Goal: Information Seeking & Learning: Learn about a topic

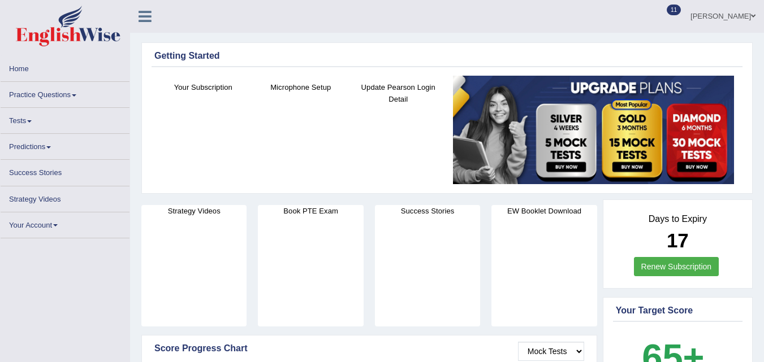
click at [72, 95] on link "Practice Questions" at bounding box center [65, 93] width 129 height 22
drag, startPoint x: 0, startPoint y: 0, endPoint x: 72, endPoint y: 95, distance: 119.4
click at [72, 95] on link "Practice Questions" at bounding box center [65, 93] width 129 height 22
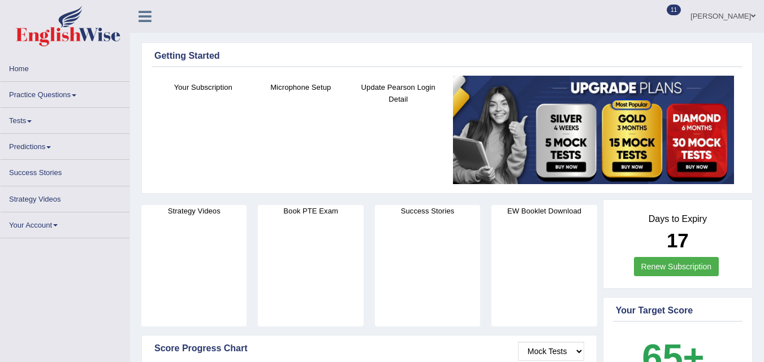
click at [314, 2] on div "Kuldeep Kaur Toggle navigation Username: 0435295194 Access Type: Online Subscri…" at bounding box center [447, 16] width 634 height 33
click at [47, 144] on link "Predictions" at bounding box center [65, 145] width 129 height 22
click at [73, 99] on link "Practice Questions" at bounding box center [65, 93] width 129 height 22
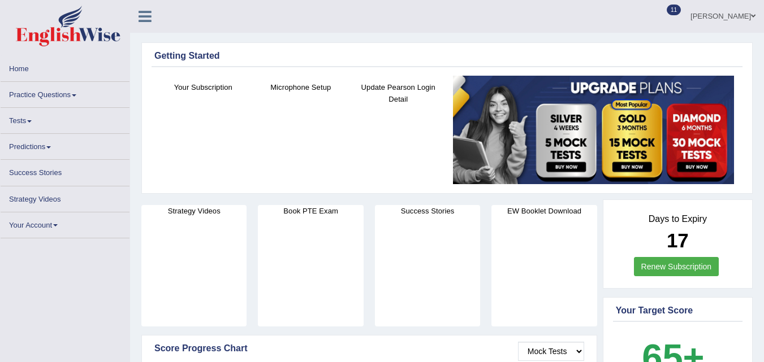
click at [73, 99] on link "Practice Questions" at bounding box center [65, 93] width 129 height 22
click at [72, 93] on link "Practice Questions" at bounding box center [65, 93] width 129 height 22
click at [73, 93] on link "Practice Questions" at bounding box center [65, 93] width 129 height 22
click at [76, 96] on span at bounding box center [74, 95] width 5 height 2
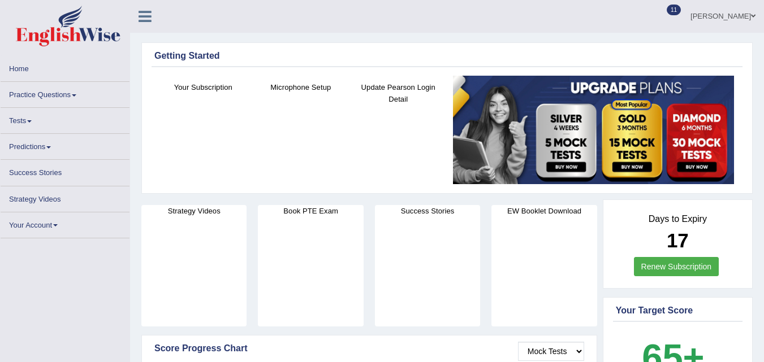
click at [406, 136] on div "Update Pearson Login Detail" at bounding box center [398, 117] width 86 height 73
click at [409, 150] on div "Update Pearson Login Detail" at bounding box center [398, 117] width 86 height 73
click at [77, 97] on link "Practice Questions" at bounding box center [65, 93] width 129 height 22
click at [75, 97] on link "Practice Questions" at bounding box center [65, 93] width 129 height 22
click at [79, 98] on link "Practice Questions" at bounding box center [65, 93] width 129 height 22
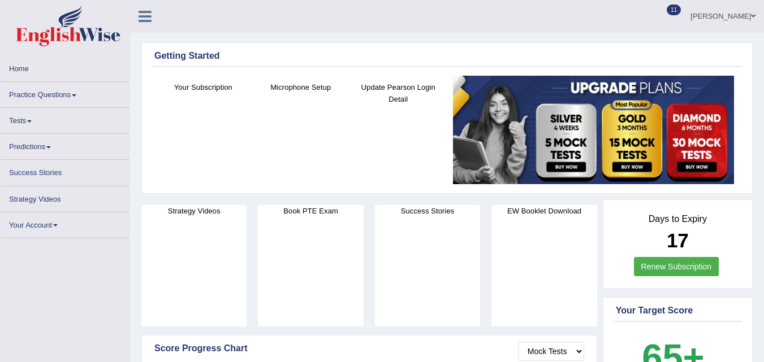
click at [72, 94] on link "Practice Questions" at bounding box center [65, 93] width 129 height 22
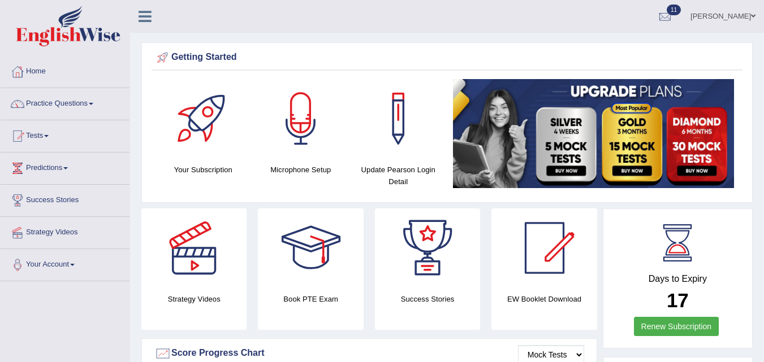
click at [82, 101] on link "Practice Questions" at bounding box center [65, 102] width 129 height 28
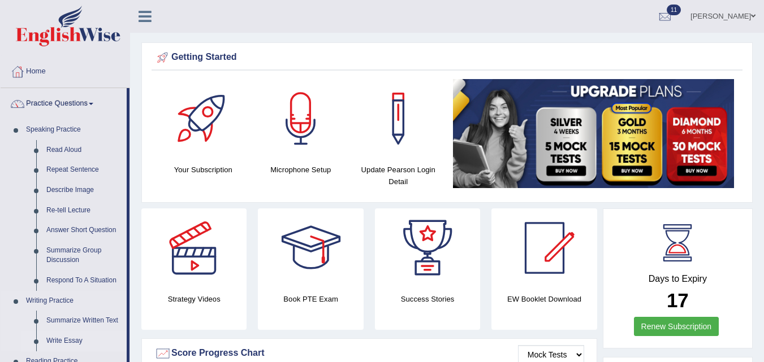
click at [76, 340] on link "Write Essay" at bounding box center [83, 341] width 85 height 20
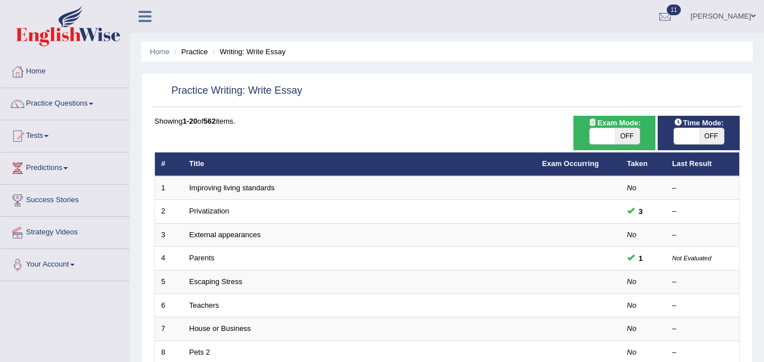
click at [628, 135] on span "OFF" at bounding box center [627, 136] width 25 height 16
checkbox input "true"
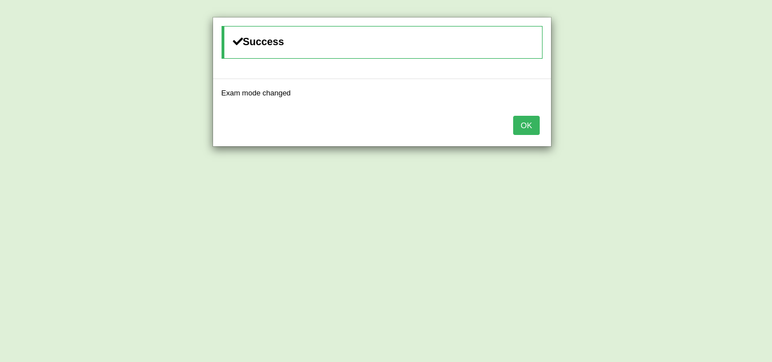
click at [524, 126] on button "OK" at bounding box center [526, 125] width 26 height 19
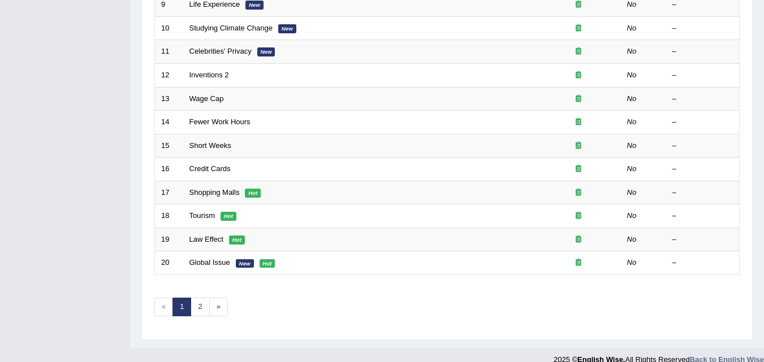
scroll to position [386, 0]
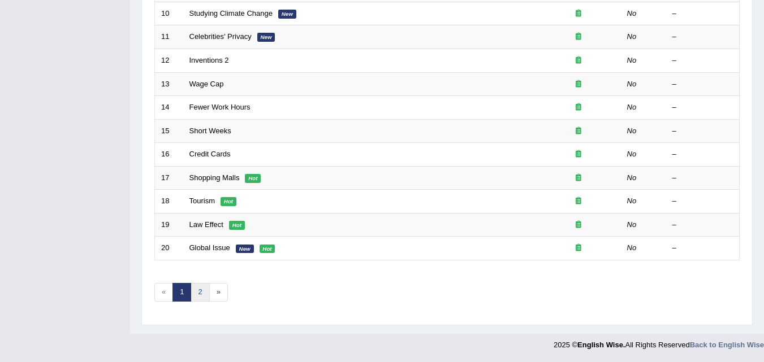
click at [204, 289] on link "2" at bounding box center [200, 292] width 19 height 19
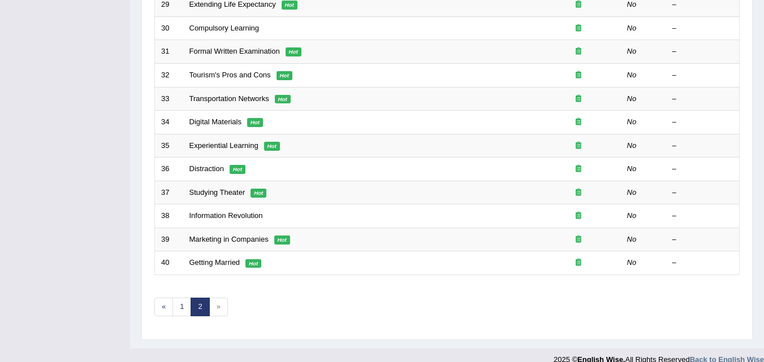
scroll to position [386, 0]
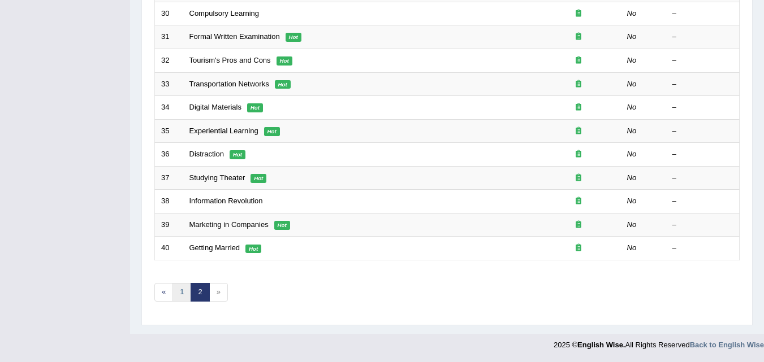
click at [174, 285] on link "1" at bounding box center [181, 292] width 19 height 19
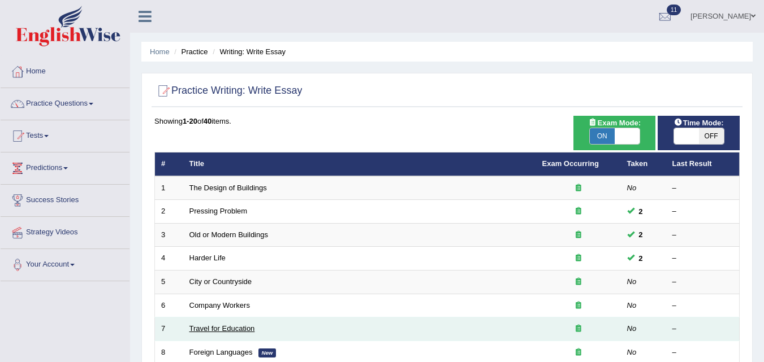
click at [250, 328] on link "Travel for Education" at bounding box center [222, 329] width 66 height 8
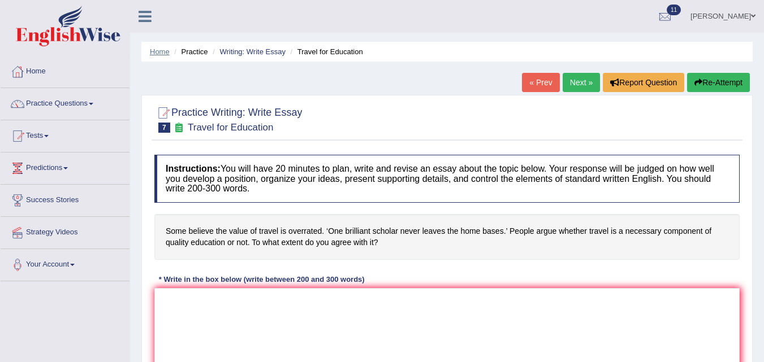
click at [163, 52] on link "Home" at bounding box center [160, 51] width 20 height 8
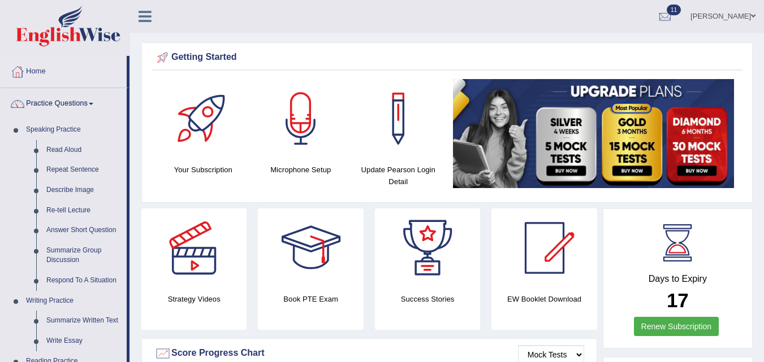
click at [62, 340] on link "Write Essay" at bounding box center [83, 341] width 85 height 20
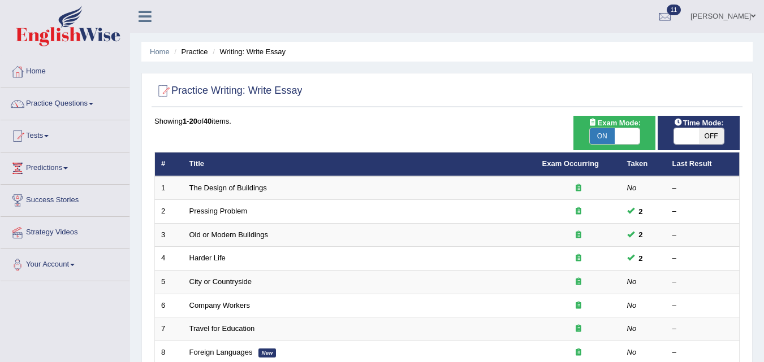
click at [607, 133] on span "ON" at bounding box center [602, 136] width 25 height 16
checkbox input "false"
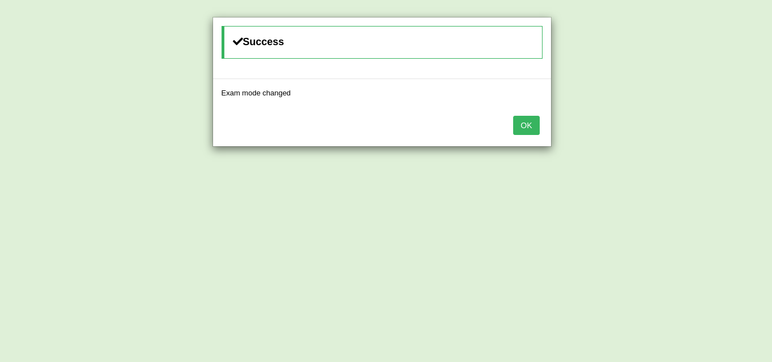
click at [521, 126] on button "OK" at bounding box center [526, 125] width 26 height 19
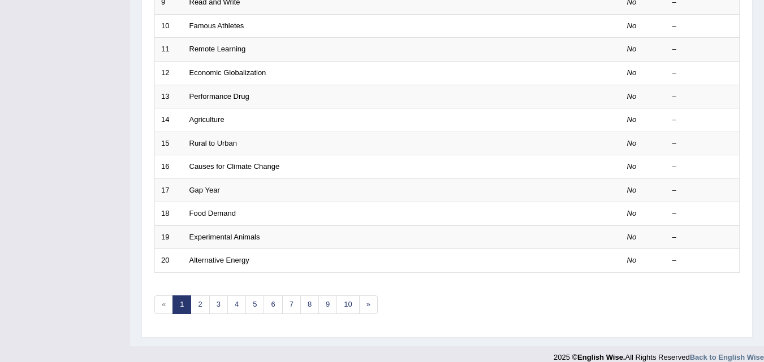
scroll to position [384, 0]
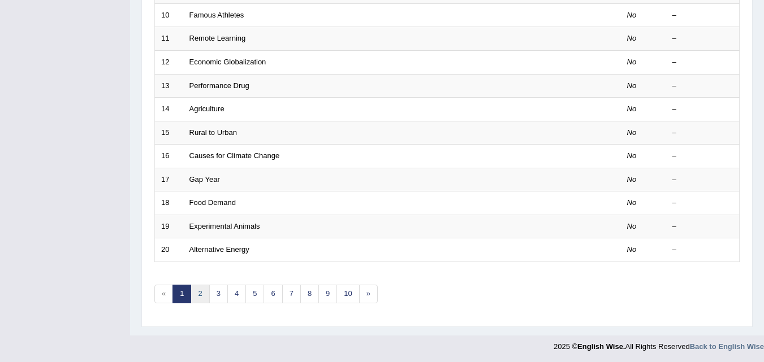
click at [202, 298] on link "2" at bounding box center [200, 294] width 19 height 19
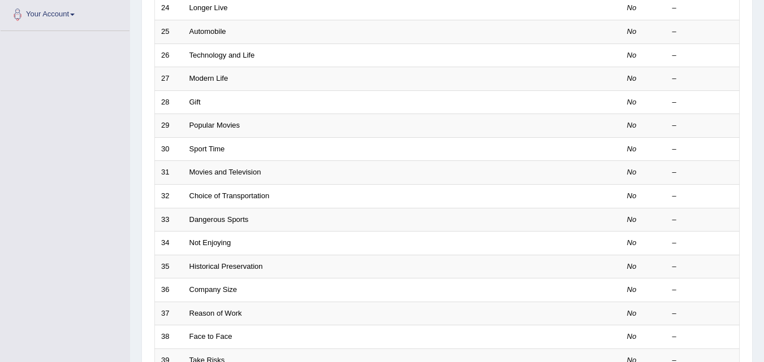
scroll to position [252, 0]
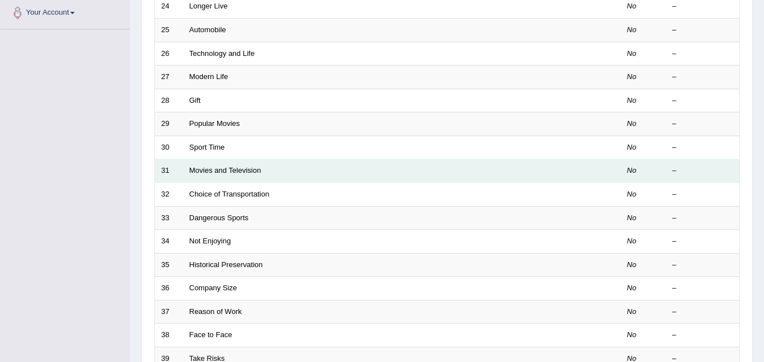
click at [269, 165] on td "Movies and Television" at bounding box center [359, 171] width 353 height 24
click at [256, 174] on link "Movies and Television" at bounding box center [225, 170] width 72 height 8
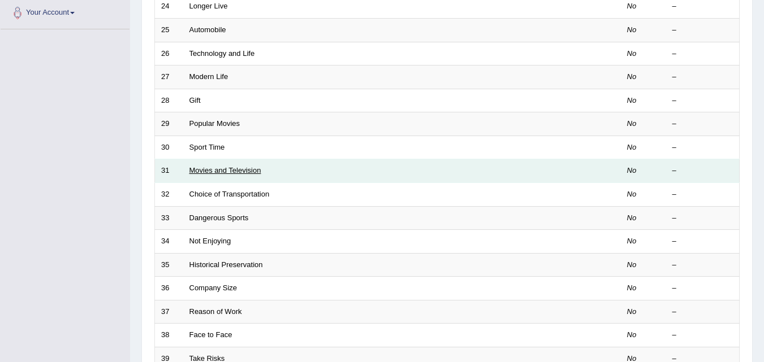
click at [256, 174] on link "Movies and Television" at bounding box center [225, 170] width 72 height 8
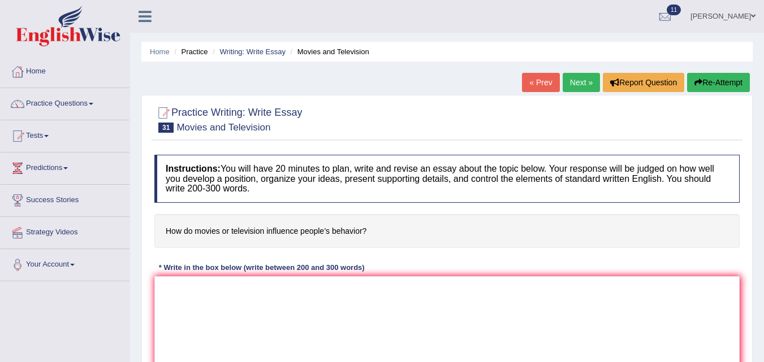
click at [546, 84] on link "« Prev" at bounding box center [540, 82] width 37 height 19
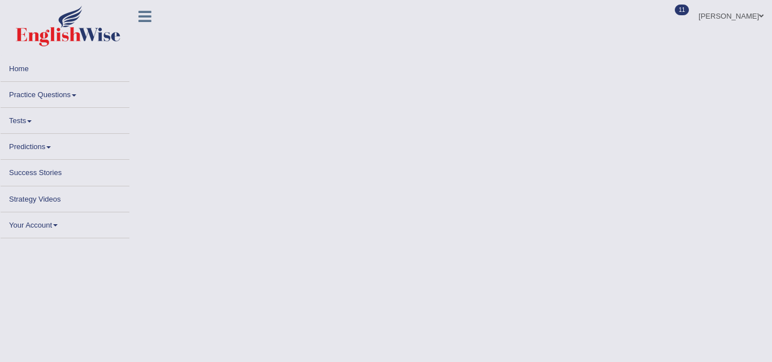
click at [76, 96] on span at bounding box center [74, 95] width 5 height 2
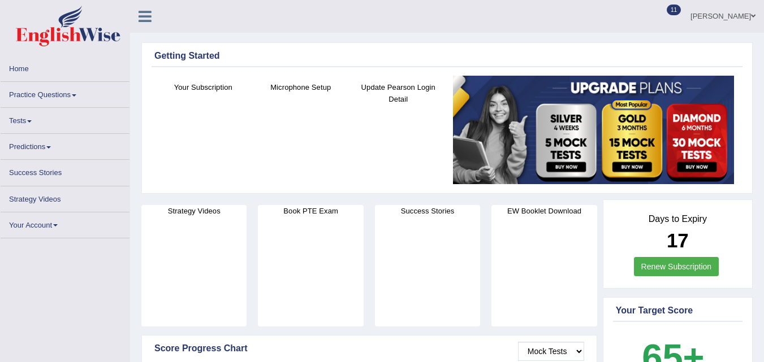
click at [79, 95] on link "Practice Questions" at bounding box center [65, 93] width 129 height 22
drag, startPoint x: 75, startPoint y: 97, endPoint x: 69, endPoint y: 97, distance: 6.2
click at [69, 97] on link "Practice Questions" at bounding box center [65, 93] width 129 height 22
click at [75, 93] on link "Practice Questions" at bounding box center [65, 93] width 129 height 22
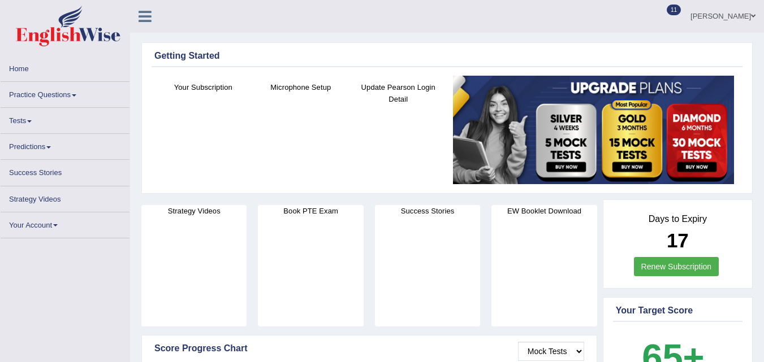
click at [75, 93] on link "Practice Questions" at bounding box center [65, 93] width 129 height 22
drag, startPoint x: 75, startPoint y: 93, endPoint x: 49, endPoint y: 99, distance: 26.6
click at [49, 99] on link "Practice Questions" at bounding box center [65, 93] width 129 height 22
click at [68, 97] on link "Practice Questions" at bounding box center [65, 93] width 129 height 22
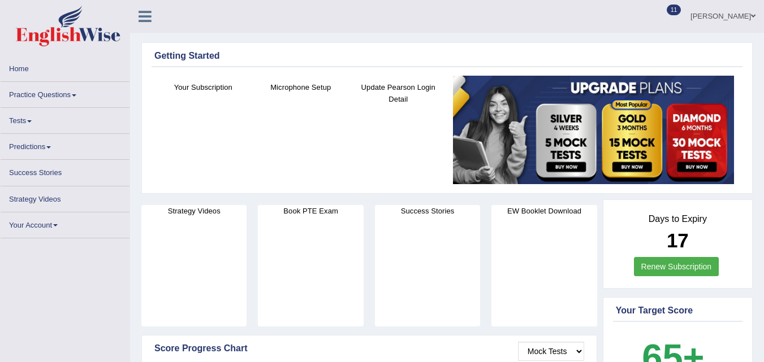
click at [68, 97] on link "Practice Questions" at bounding box center [65, 93] width 129 height 22
click at [73, 99] on link "Practice Questions" at bounding box center [65, 93] width 129 height 22
click at [75, 97] on link "Practice Questions" at bounding box center [65, 93] width 129 height 22
click at [32, 121] on span at bounding box center [29, 121] width 5 height 2
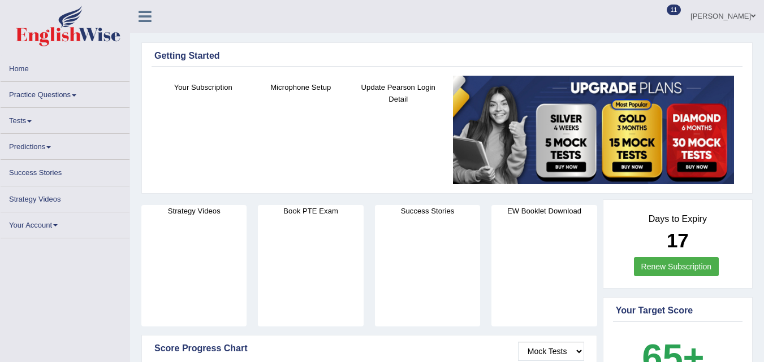
click at [76, 96] on span at bounding box center [74, 95] width 5 height 2
drag, startPoint x: 78, startPoint y: 96, endPoint x: 126, endPoint y: -38, distance: 142.7
click at [126, 0] on html "Toggle navigation Home Practice Questions Speaking Practice Read Aloud Repeat S…" at bounding box center [382, 181] width 764 height 362
